Goal: Transaction & Acquisition: Purchase product/service

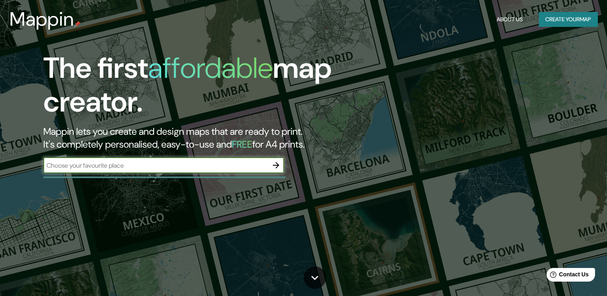
click at [181, 166] on input "text" at bounding box center [155, 165] width 225 height 9
type input "albarracin"
click at [276, 165] on icon "button" at bounding box center [276, 165] width 6 height 6
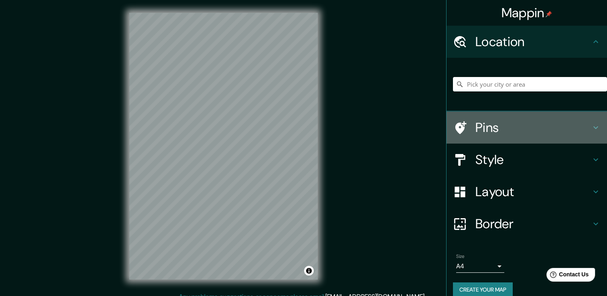
click at [460, 121] on icon at bounding box center [460, 128] width 14 height 14
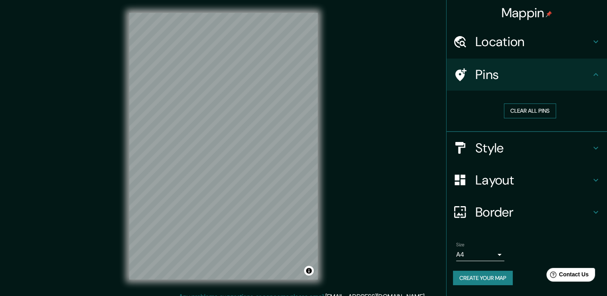
click at [542, 108] on button "Clear all pins" at bounding box center [530, 110] width 52 height 15
click at [552, 113] on button "Clear all pins" at bounding box center [530, 110] width 52 height 15
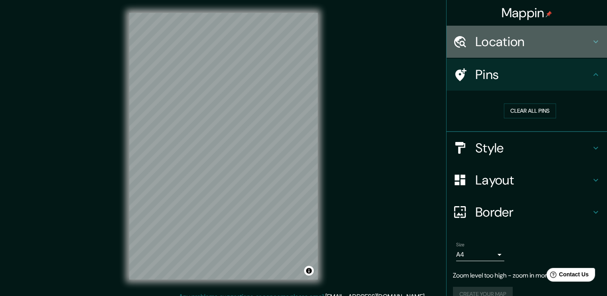
click at [486, 43] on h4 "Location" at bounding box center [532, 42] width 115 height 16
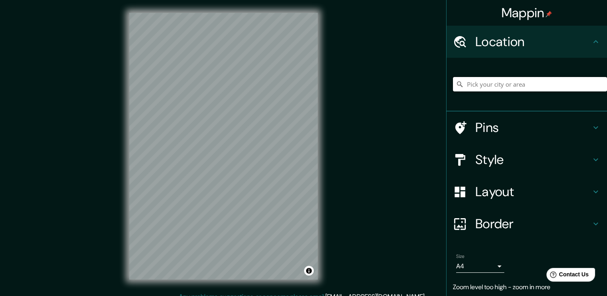
click at [484, 83] on input "Pick your city or area" at bounding box center [530, 84] width 154 height 14
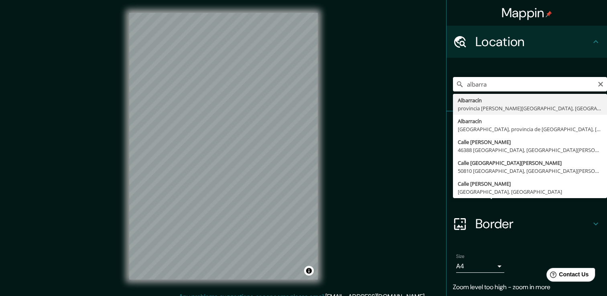
type input "Albarracín, provincia de Teruel, España"
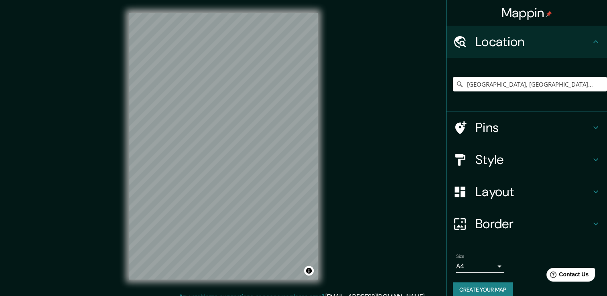
click at [486, 159] on h4 "Style" at bounding box center [532, 160] width 115 height 16
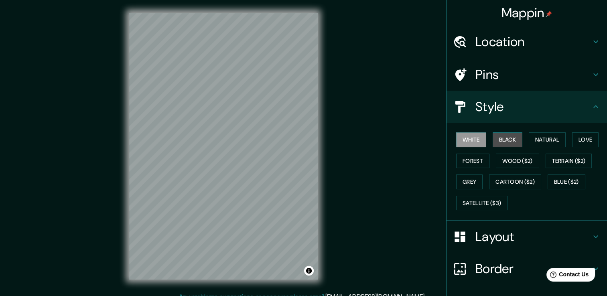
click at [496, 142] on button "Black" at bounding box center [507, 139] width 30 height 15
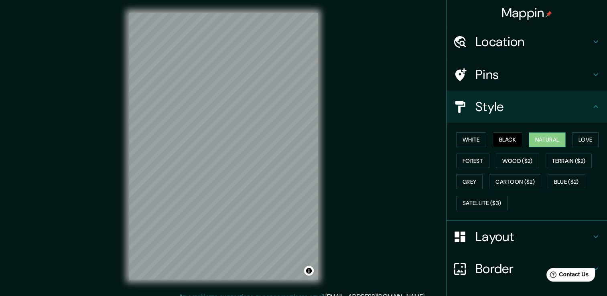
click at [554, 142] on button "Natural" at bounding box center [546, 139] width 37 height 15
click at [476, 140] on button "White" at bounding box center [471, 139] width 30 height 15
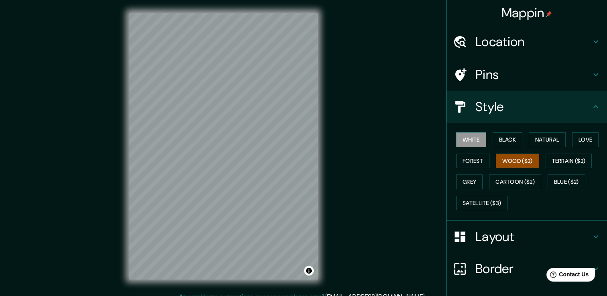
click at [507, 161] on button "Wood ($2)" at bounding box center [517, 161] width 43 height 15
click at [564, 161] on button "Terrain ($2)" at bounding box center [568, 161] width 47 height 15
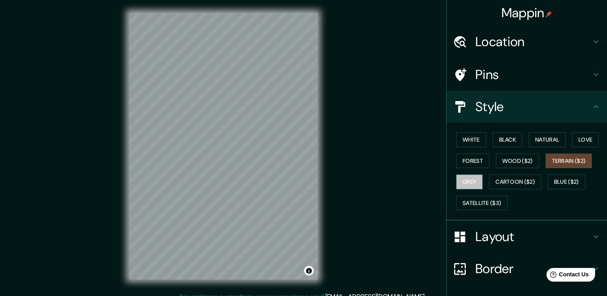
click at [459, 177] on button "Grey" at bounding box center [469, 181] width 26 height 15
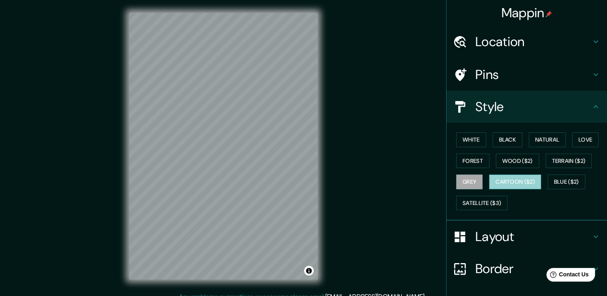
click at [490, 177] on button "Cartoon ($2)" at bounding box center [515, 181] width 52 height 15
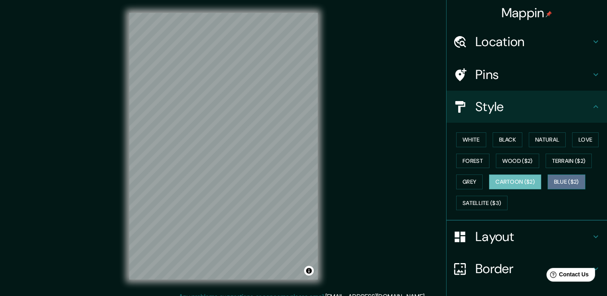
click at [573, 179] on button "Blue ($2)" at bounding box center [566, 181] width 38 height 15
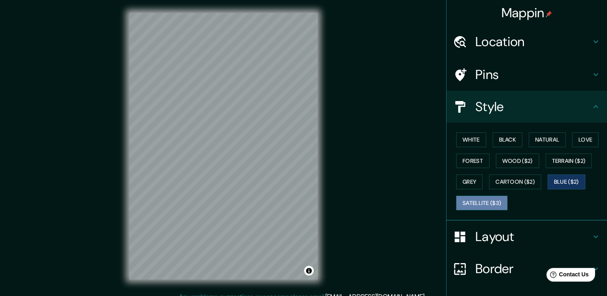
click at [479, 200] on button "Satellite ($3)" at bounding box center [481, 203] width 51 height 15
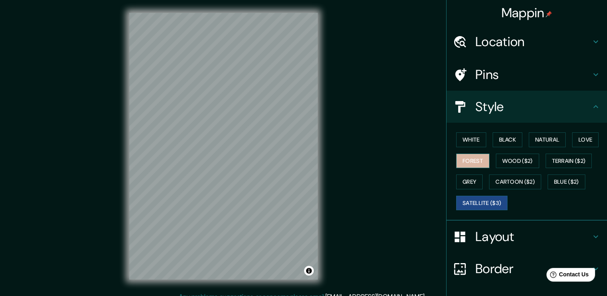
click at [475, 161] on button "Forest" at bounding box center [472, 161] width 33 height 15
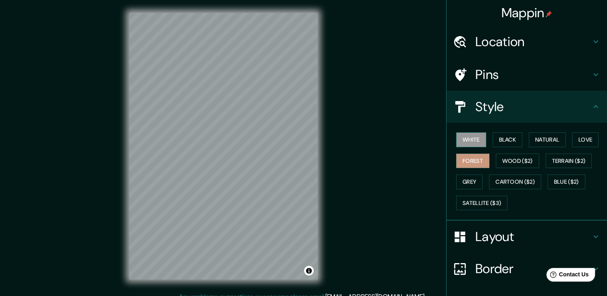
click at [466, 138] on button "White" at bounding box center [471, 139] width 30 height 15
click at [512, 135] on button "Black" at bounding box center [507, 139] width 30 height 15
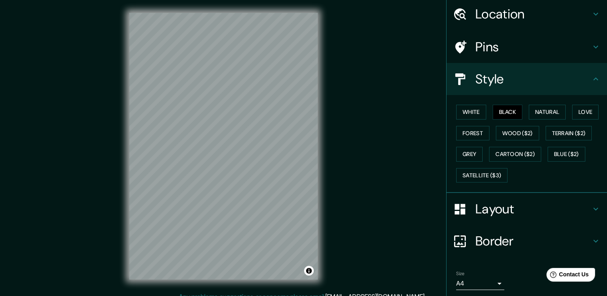
scroll to position [54, 0]
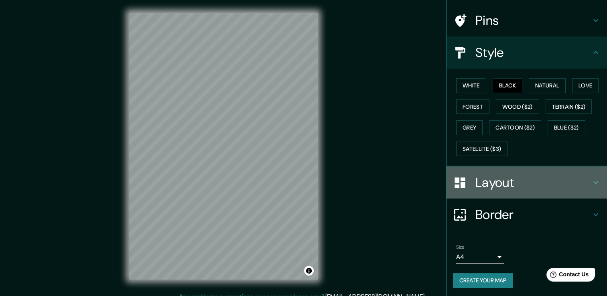
click at [565, 180] on h4 "Layout" at bounding box center [532, 182] width 115 height 16
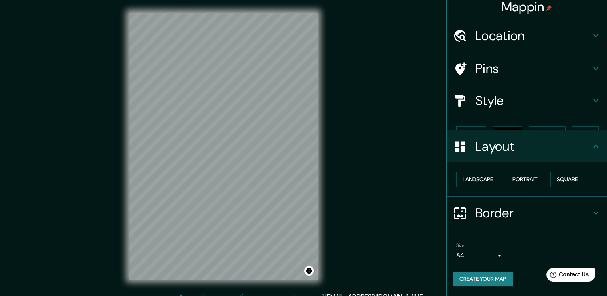
scroll to position [0, 0]
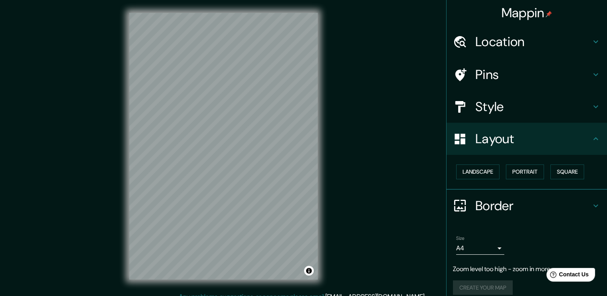
click at [500, 46] on h4 "Location" at bounding box center [532, 42] width 115 height 16
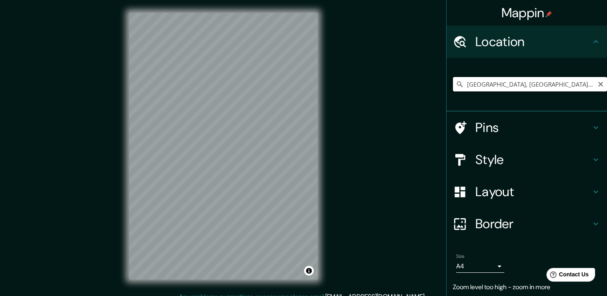
click at [572, 83] on input "Albarracín, provincia de Teruel, España" at bounding box center [530, 84] width 154 height 14
click at [457, 85] on icon at bounding box center [460, 84] width 6 height 6
click at [457, 81] on icon at bounding box center [460, 84] width 6 height 6
click at [356, 128] on div "Mappin Location Albarracín, provincia de Teruel, España Pins Style Layout Borde…" at bounding box center [303, 152] width 607 height 305
click at [520, 88] on input "Albarracín, provincia de Teruel, España" at bounding box center [530, 84] width 154 height 14
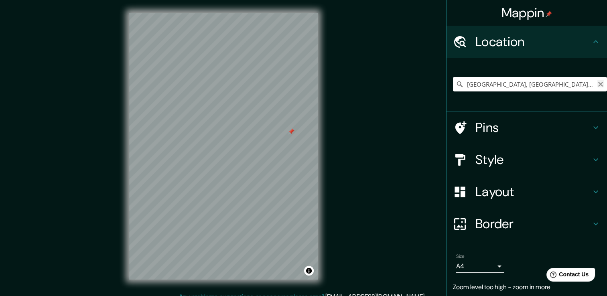
click at [598, 85] on icon "Clear" at bounding box center [600, 84] width 5 height 5
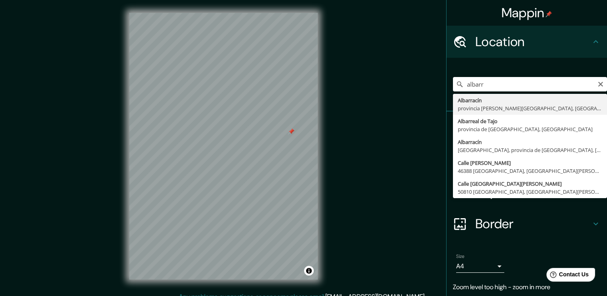
type input "Albarracín, provincia de Teruel, España"
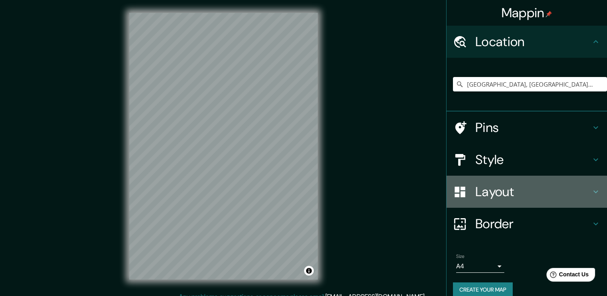
click at [574, 189] on h4 "Layout" at bounding box center [532, 192] width 115 height 16
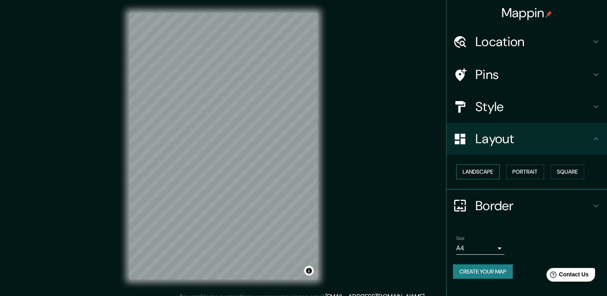
click at [479, 170] on button "Landscape" at bounding box center [477, 171] width 43 height 15
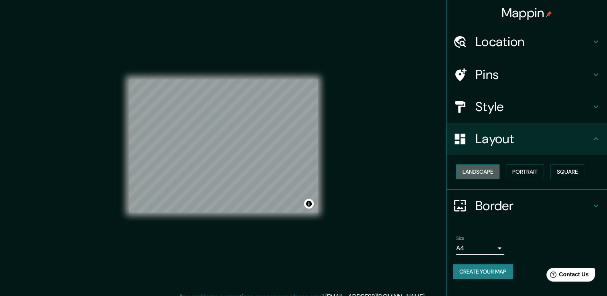
click at [479, 170] on button "Landscape" at bounding box center [477, 171] width 43 height 15
click at [529, 169] on button "Portrait" at bounding box center [525, 171] width 38 height 15
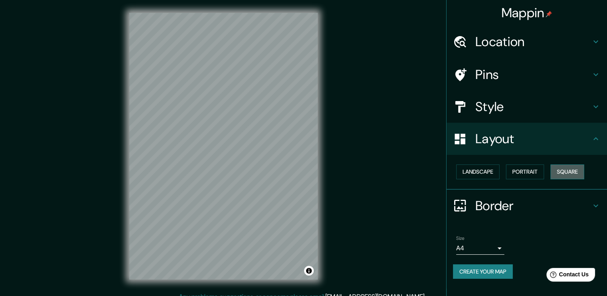
click at [571, 172] on button "Square" at bounding box center [567, 171] width 34 height 15
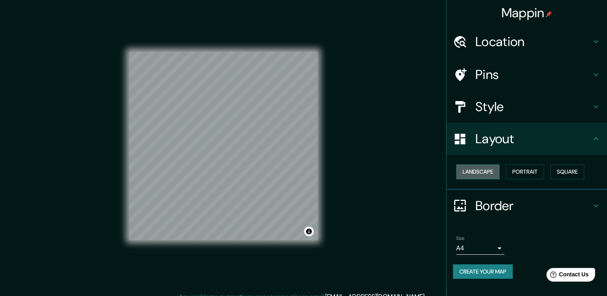
click at [489, 174] on button "Landscape" at bounding box center [477, 171] width 43 height 15
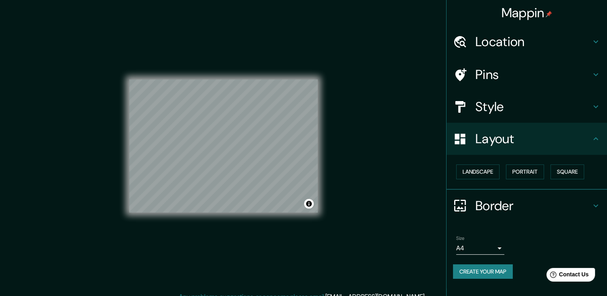
scroll to position [9, 0]
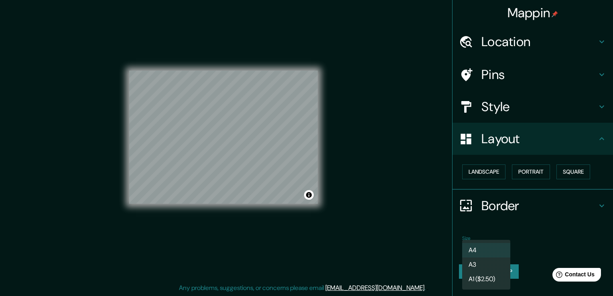
click at [497, 247] on body "Mappin Location Albarracín, provincia de Teruel, España Pins Style Layout Lands…" at bounding box center [306, 139] width 613 height 296
click at [485, 269] on li "A3" at bounding box center [486, 264] width 48 height 14
type input "a4"
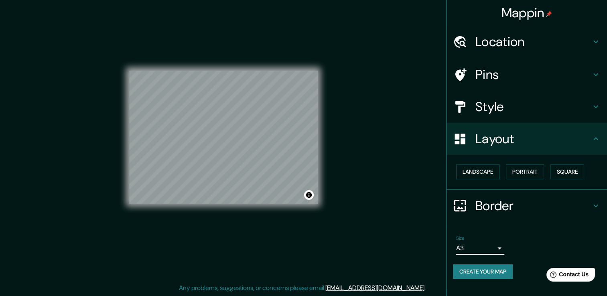
click at [480, 271] on button "Create your map" at bounding box center [483, 271] width 60 height 15
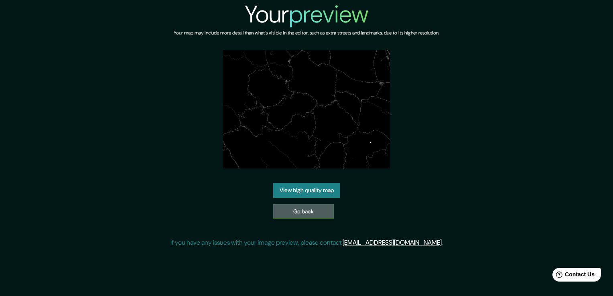
click at [320, 209] on link "Go back" at bounding box center [303, 211] width 61 height 15
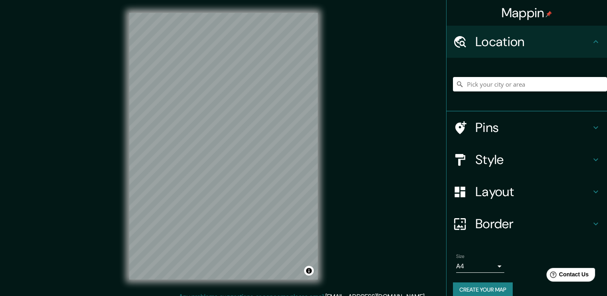
click at [523, 93] on div at bounding box center [530, 84] width 154 height 40
click at [512, 83] on input "Pick your city or area" at bounding box center [530, 84] width 154 height 14
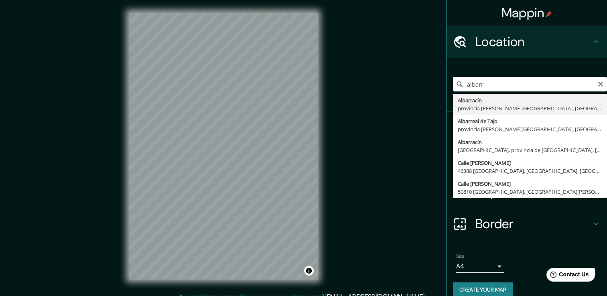
type input "Albarracín, provincia de Teruel, España"
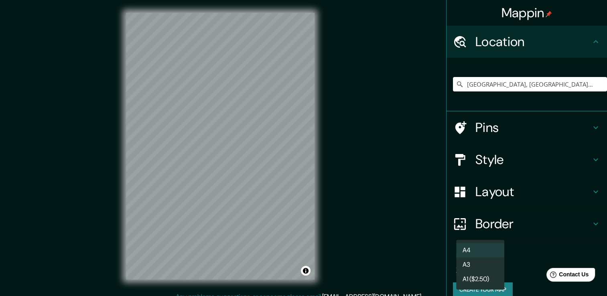
click at [484, 266] on body "Mappin Location Albarracín, provincia de Teruel, España Pins Style Layout Borde…" at bounding box center [303, 148] width 607 height 296
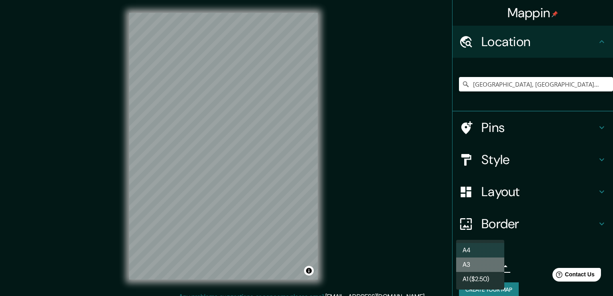
click at [481, 267] on li "A3" at bounding box center [480, 264] width 48 height 14
type input "a4"
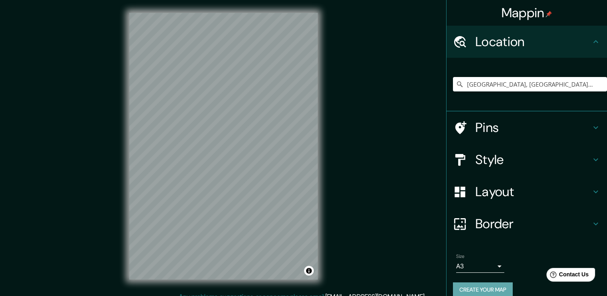
click at [481, 286] on button "Create your map" at bounding box center [483, 289] width 60 height 15
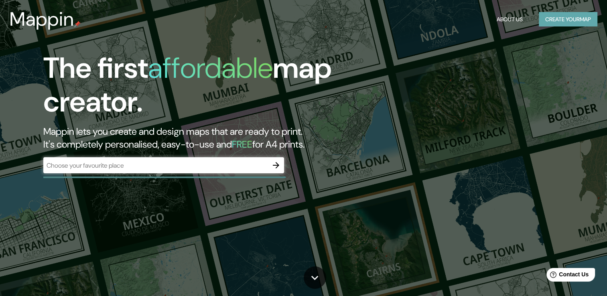
click at [573, 23] on button "Create your map" at bounding box center [567, 19] width 59 height 15
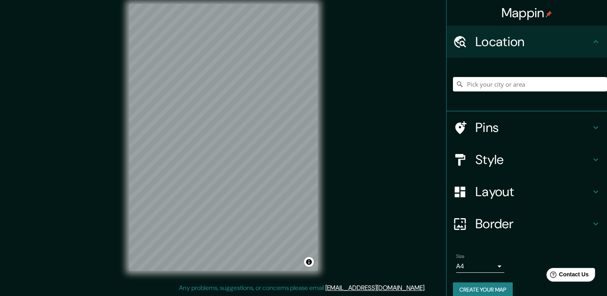
drag, startPoint x: 383, startPoint y: 156, endPoint x: 384, endPoint y: 148, distance: 8.9
click at [383, 156] on div "Mappin Location Pins Style Layout Border Choose a border. Hint : you can make l…" at bounding box center [303, 143] width 607 height 305
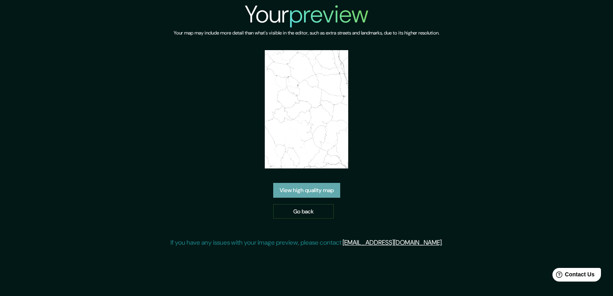
click at [308, 190] on link "View high quality map" at bounding box center [306, 190] width 67 height 15
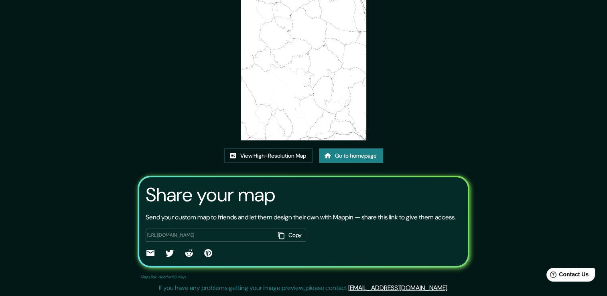
scroll to position [82, 0]
click at [283, 148] on link "View High-Resolution Map" at bounding box center [268, 155] width 88 height 15
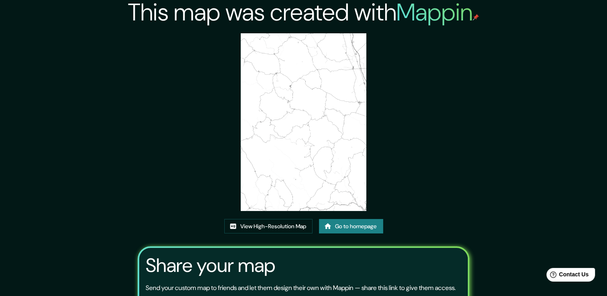
scroll to position [0, 0]
